Goal: Task Accomplishment & Management: Manage account settings

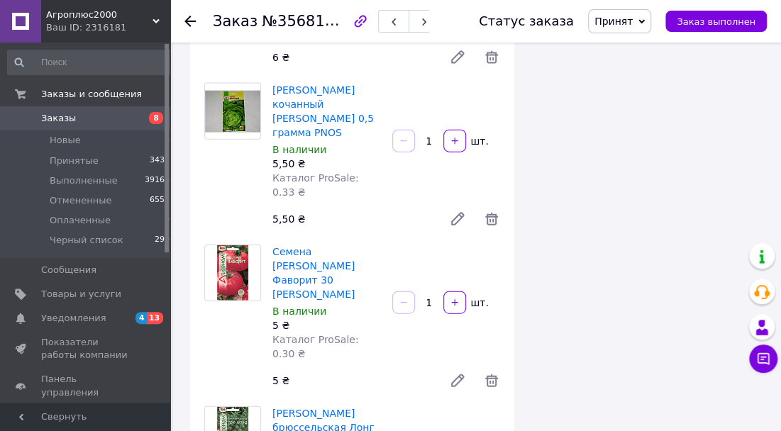
scroll to position [3977, 0]
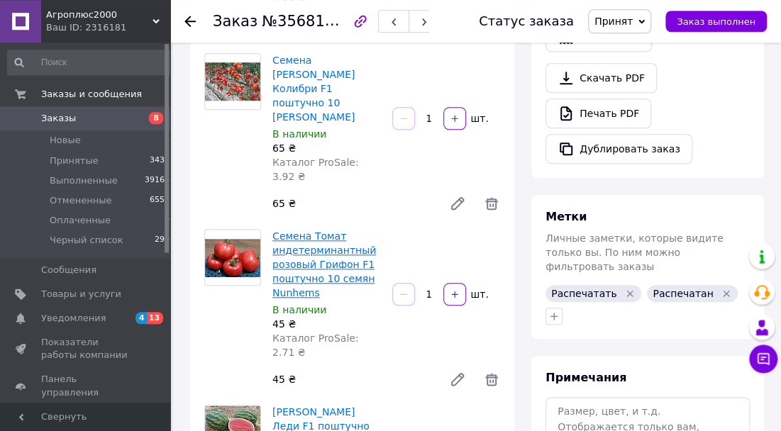
scroll to position [69, 0]
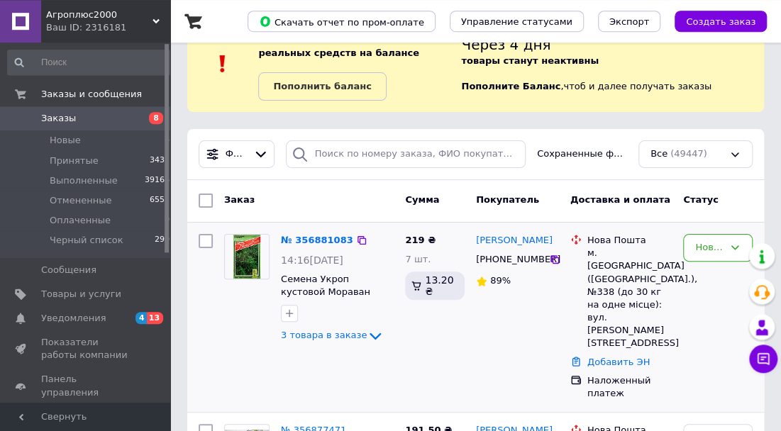
scroll to position [74, 0]
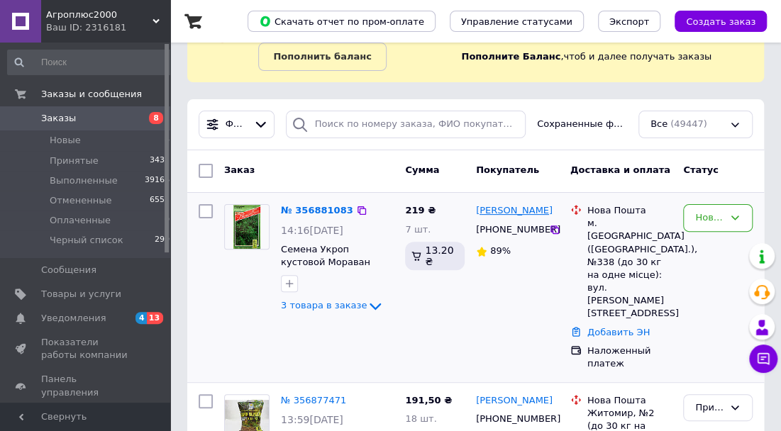
click at [499, 212] on link "Наталія Яковенко" at bounding box center [514, 210] width 77 height 13
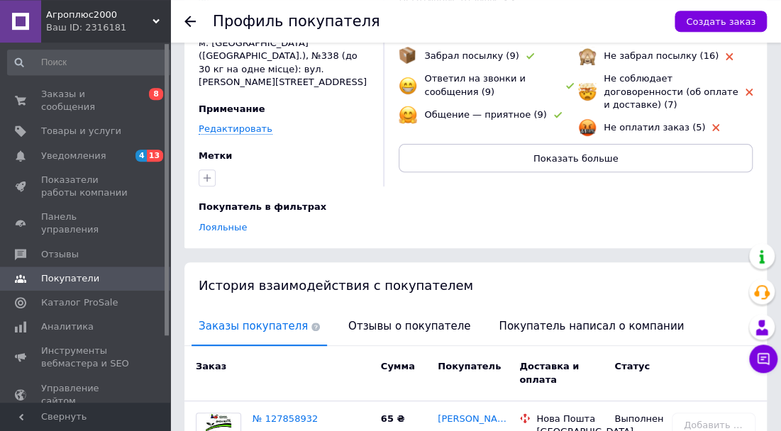
scroll to position [41, 0]
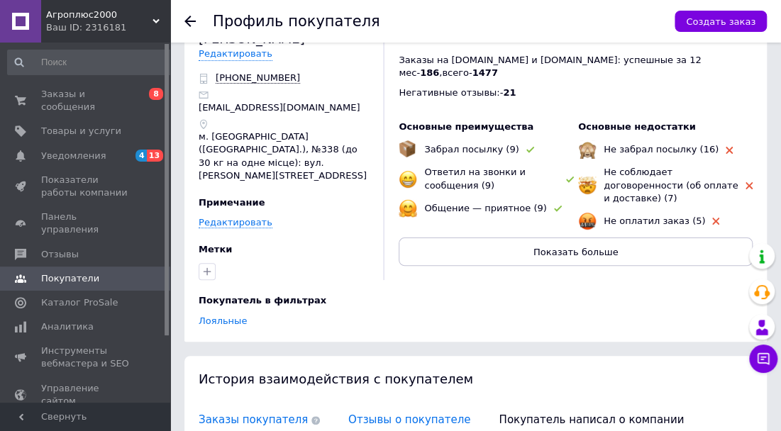
click at [399, 402] on span "Отзывы о покупателе" at bounding box center [409, 420] width 136 height 36
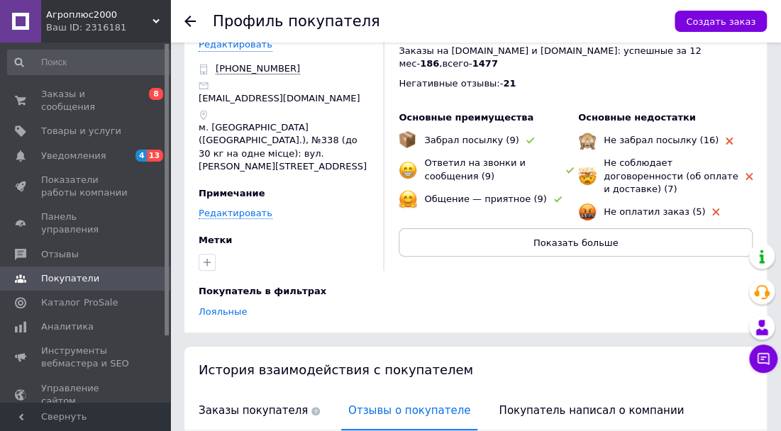
scroll to position [0, 0]
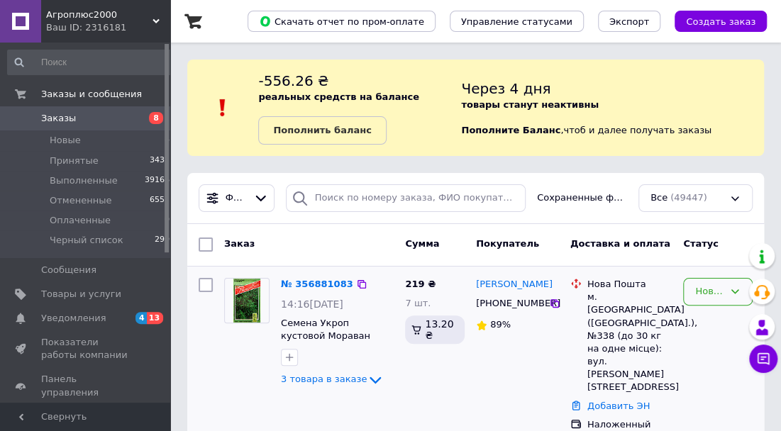
click at [717, 290] on div "Новый" at bounding box center [709, 291] width 28 height 15
click at [704, 318] on li "Принят" at bounding box center [717, 321] width 68 height 26
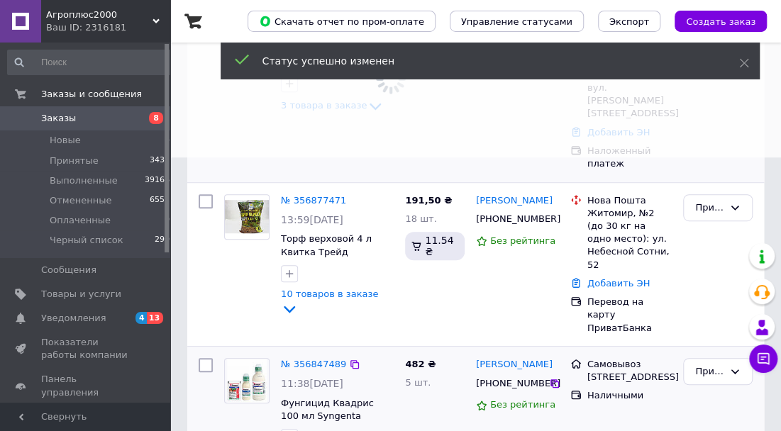
scroll to position [295, 0]
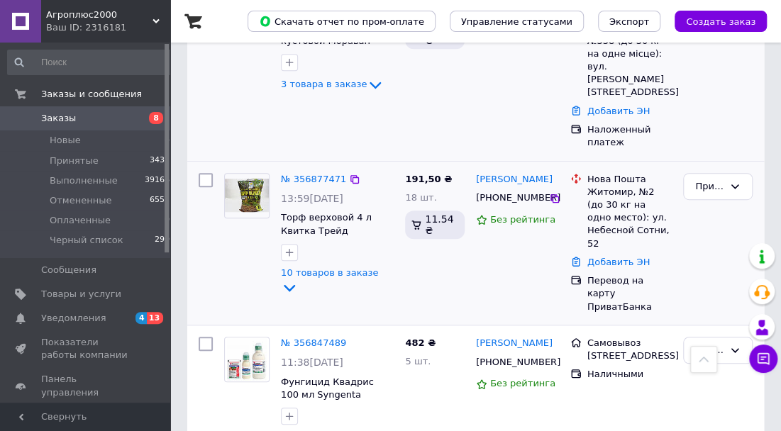
click at [205, 173] on input "checkbox" at bounding box center [205, 180] width 14 height 14
checkbox input "true"
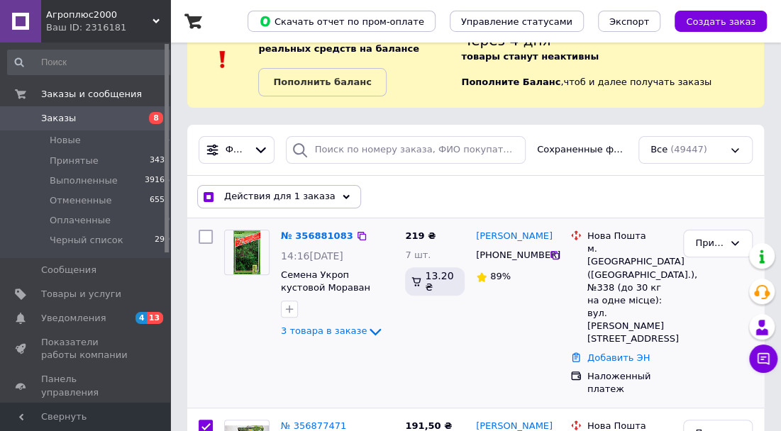
scroll to position [0, 0]
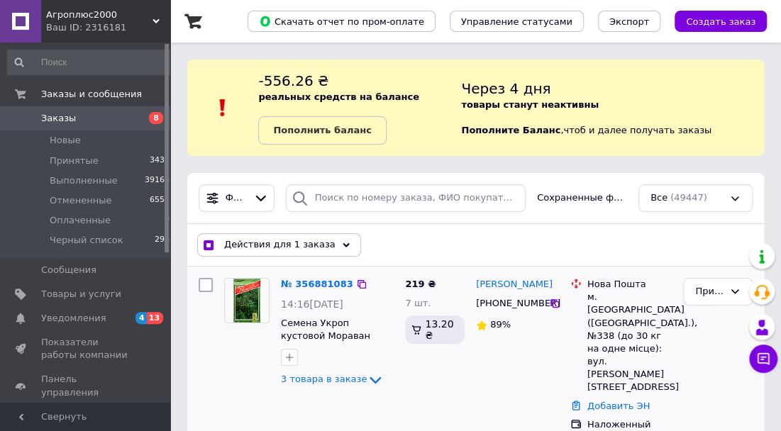
click at [206, 284] on input "checkbox" at bounding box center [205, 285] width 14 height 14
checkbox input "true"
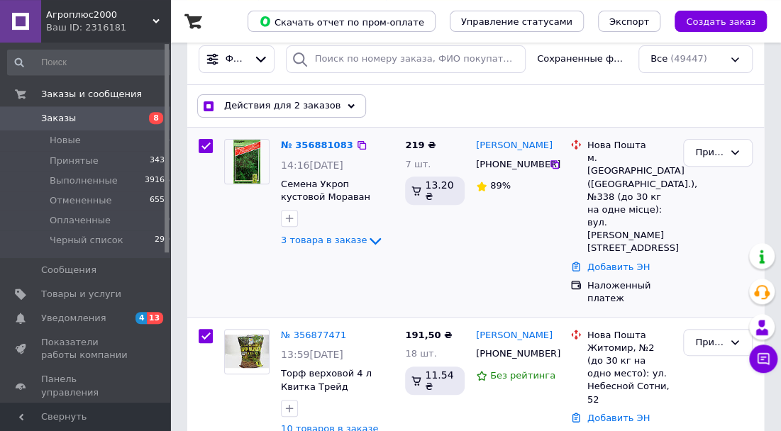
scroll to position [147, 0]
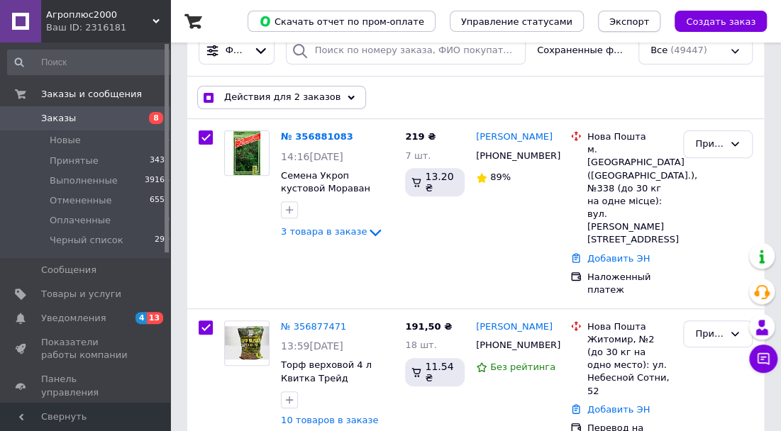
click at [647, 26] on span "Экспорт" at bounding box center [629, 21] width 40 height 11
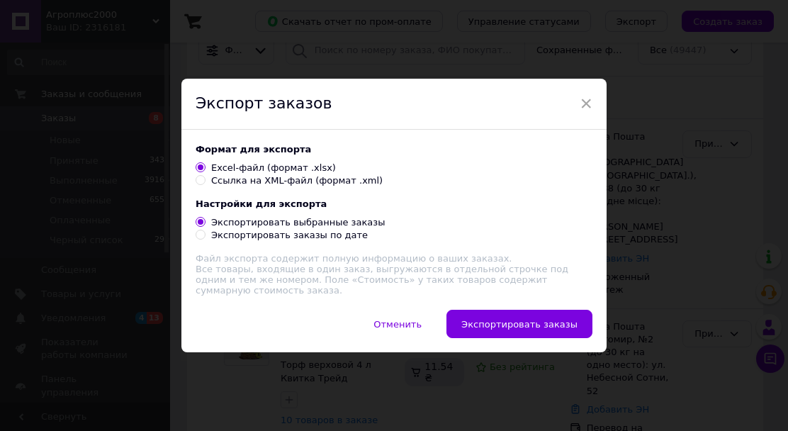
drag, startPoint x: 514, startPoint y: 323, endPoint x: 492, endPoint y: 251, distance: 75.6
click at [514, 324] on span "Экспортировать заказы" at bounding box center [519, 324] width 116 height 11
checkbox input "true"
